Goal: Task Accomplishment & Management: Manage account settings

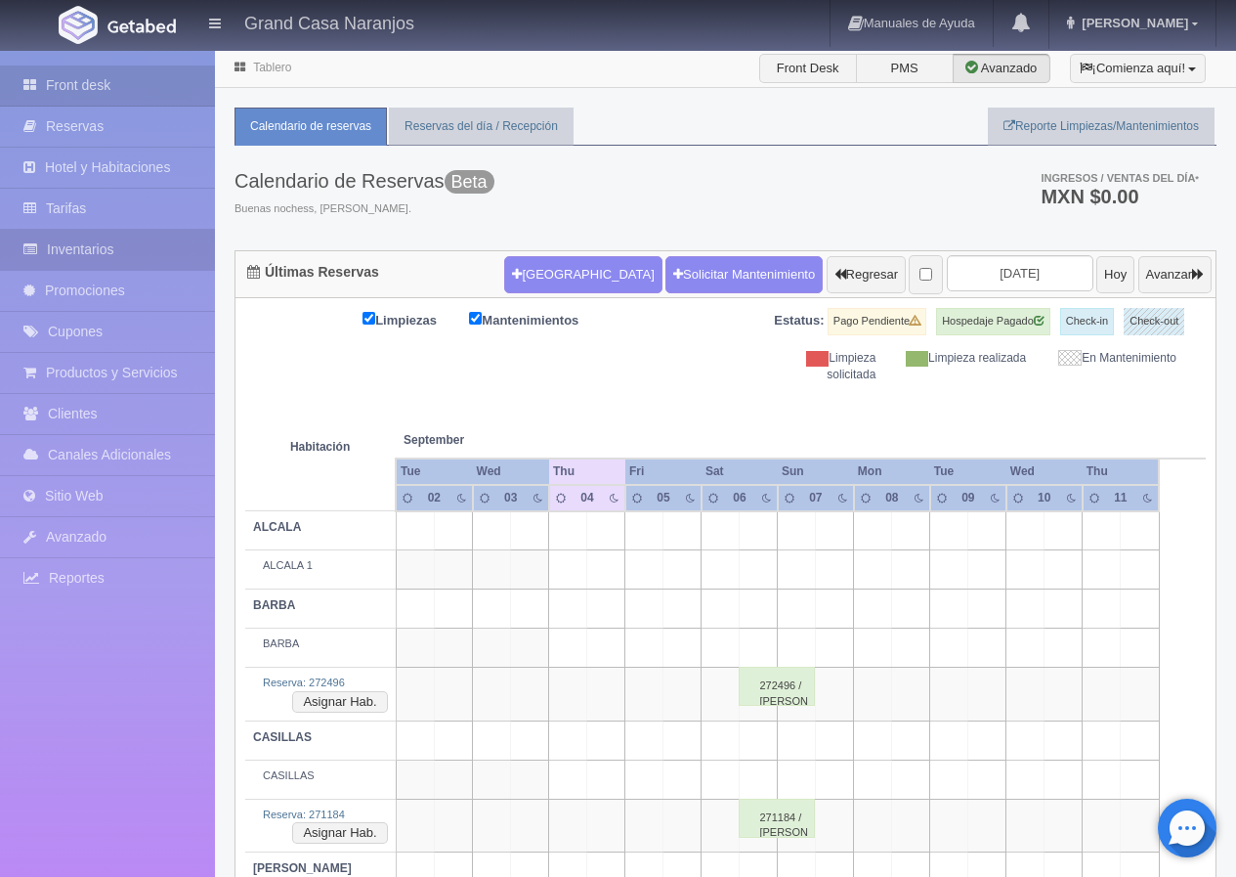
click at [149, 243] on link "Inventarios" at bounding box center [107, 250] width 215 height 40
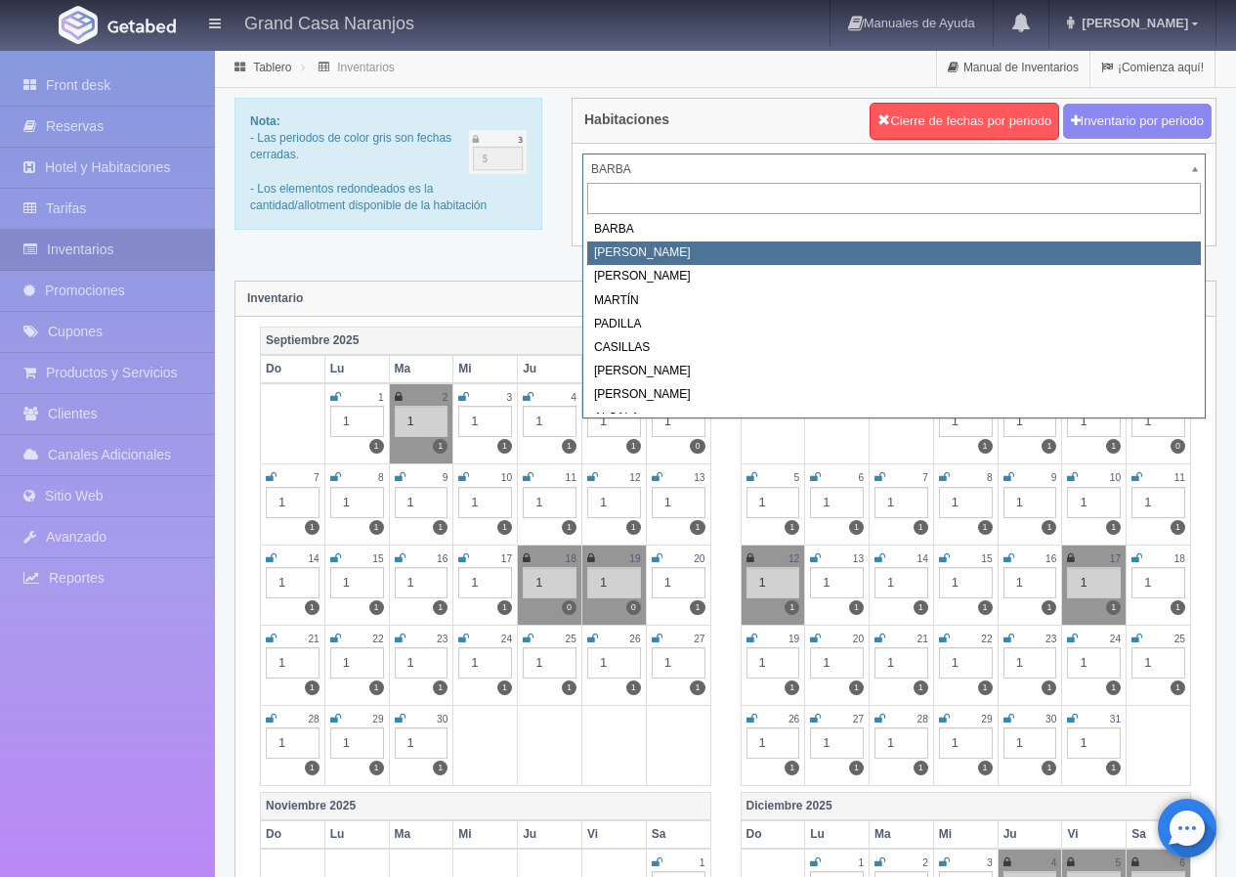
select select "2060"
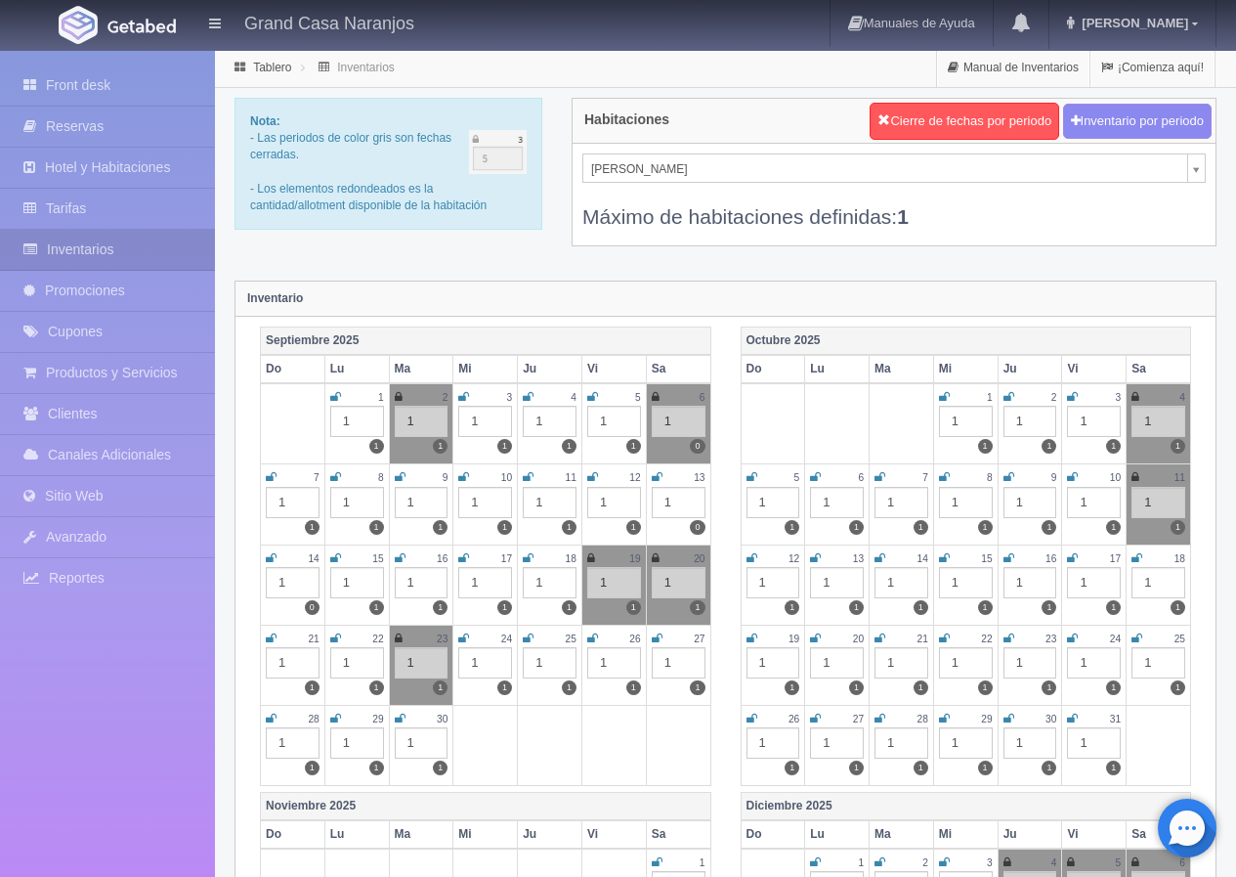
click at [528, 399] on icon at bounding box center [528, 397] width 11 height 12
click at [589, 397] on icon at bounding box center [592, 397] width 11 height 12
click at [519, 254] on div "Nota: - Las periodos de color gris son fechas cerradas. - Los elementos redonde…" at bounding box center [725, 184] width 1011 height 173
